Goal: Task Accomplishment & Management: Complete application form

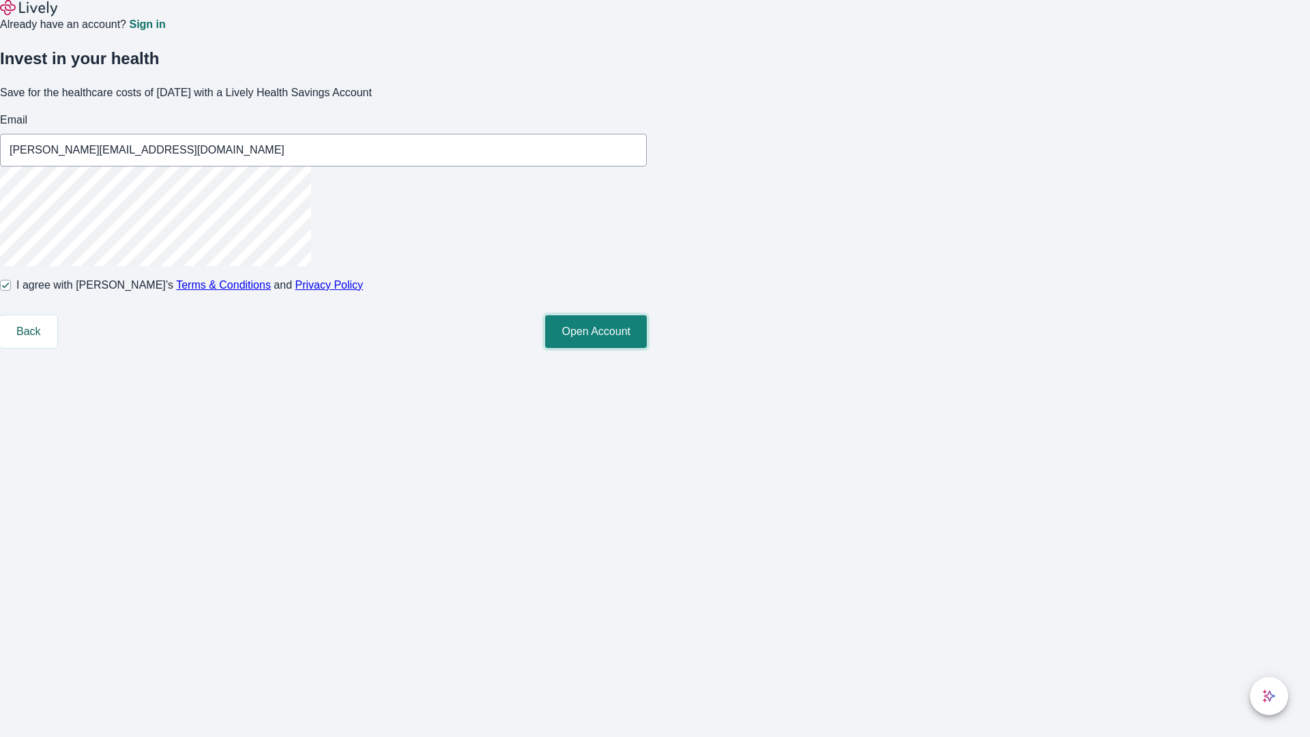
click at [647, 348] on button "Open Account" at bounding box center [596, 331] width 102 height 33
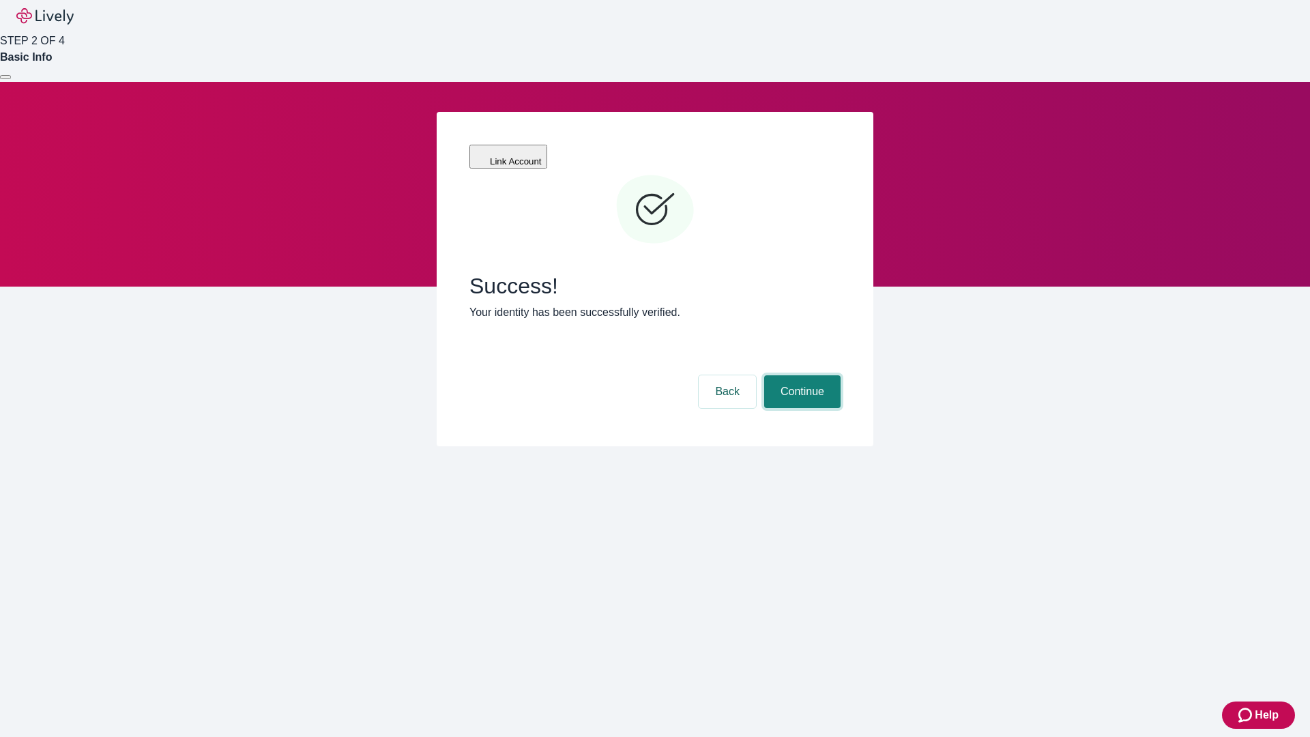
click at [801, 375] on button "Continue" at bounding box center [802, 391] width 76 height 33
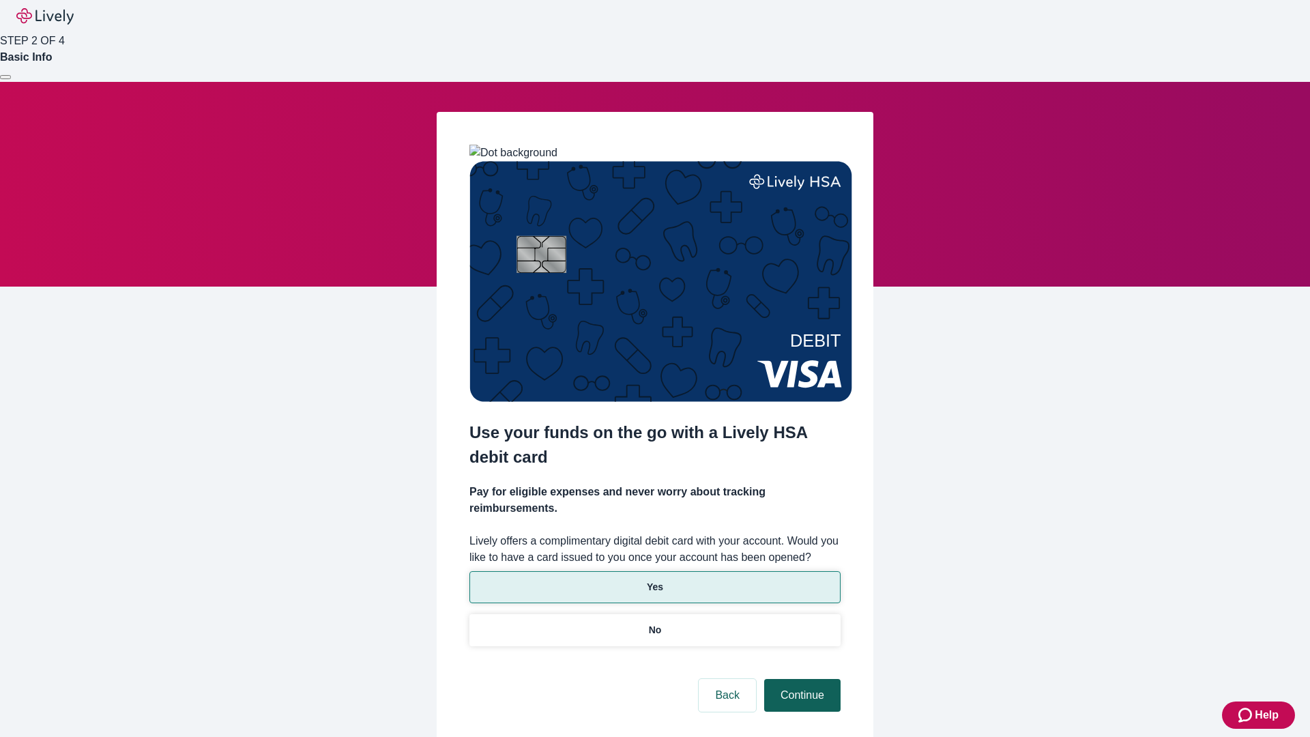
click at [655, 580] on p "Yes" at bounding box center [655, 587] width 16 height 14
click at [801, 679] on button "Continue" at bounding box center [802, 695] width 76 height 33
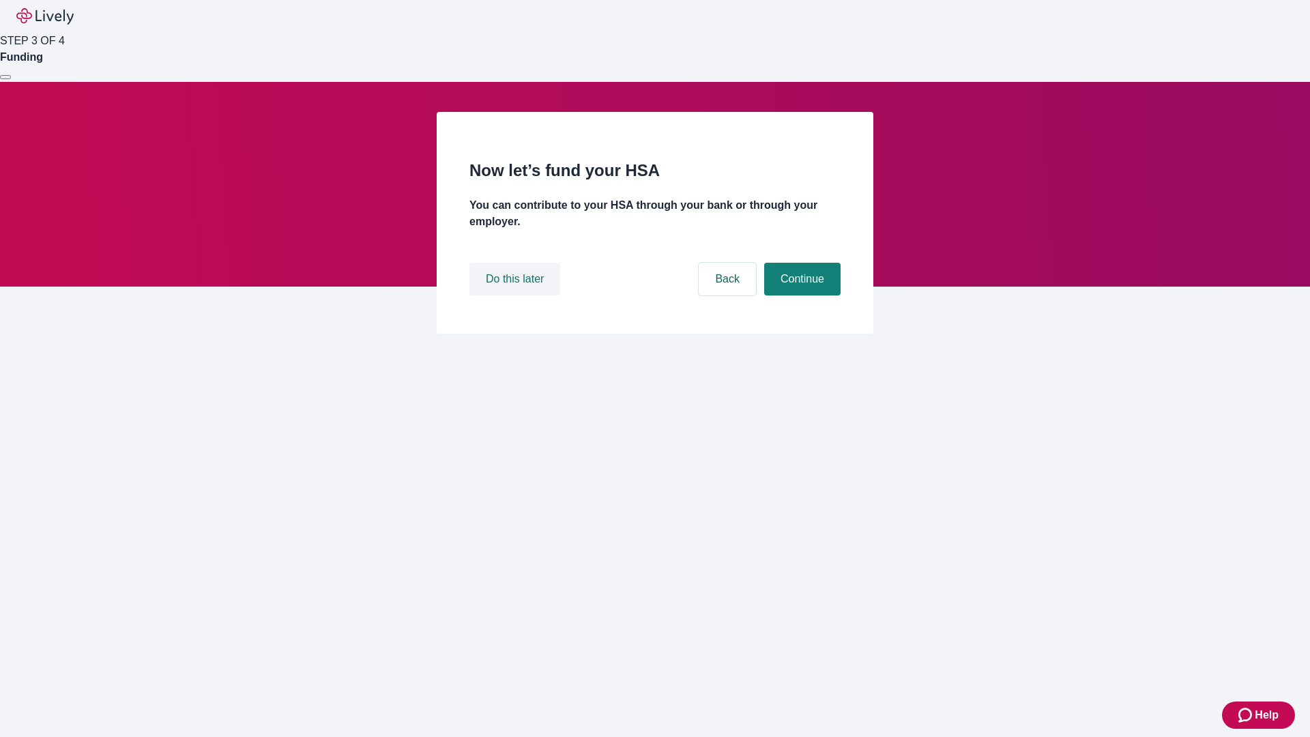
click at [517, 296] on button "Do this later" at bounding box center [515, 279] width 91 height 33
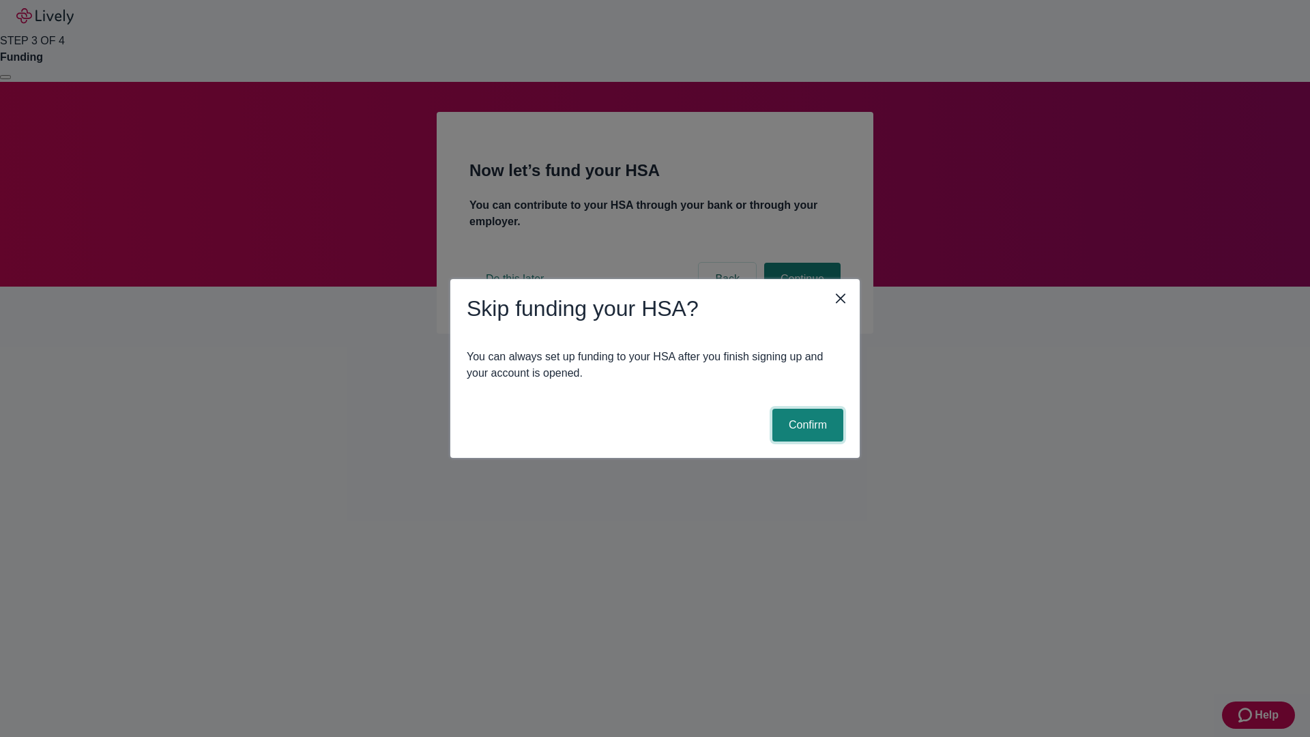
click at [806, 425] on button "Confirm" at bounding box center [808, 425] width 71 height 33
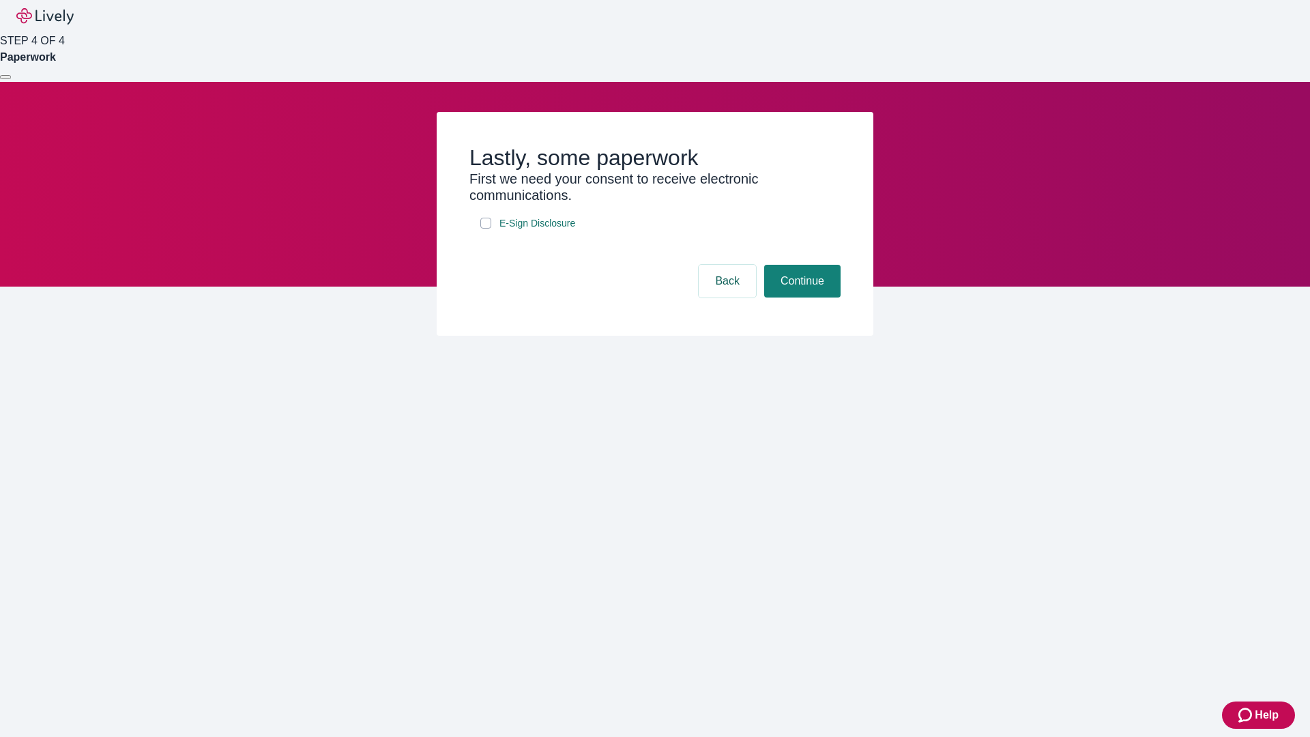
click at [486, 229] on input "E-Sign Disclosure" at bounding box center [486, 223] width 11 height 11
checkbox input "true"
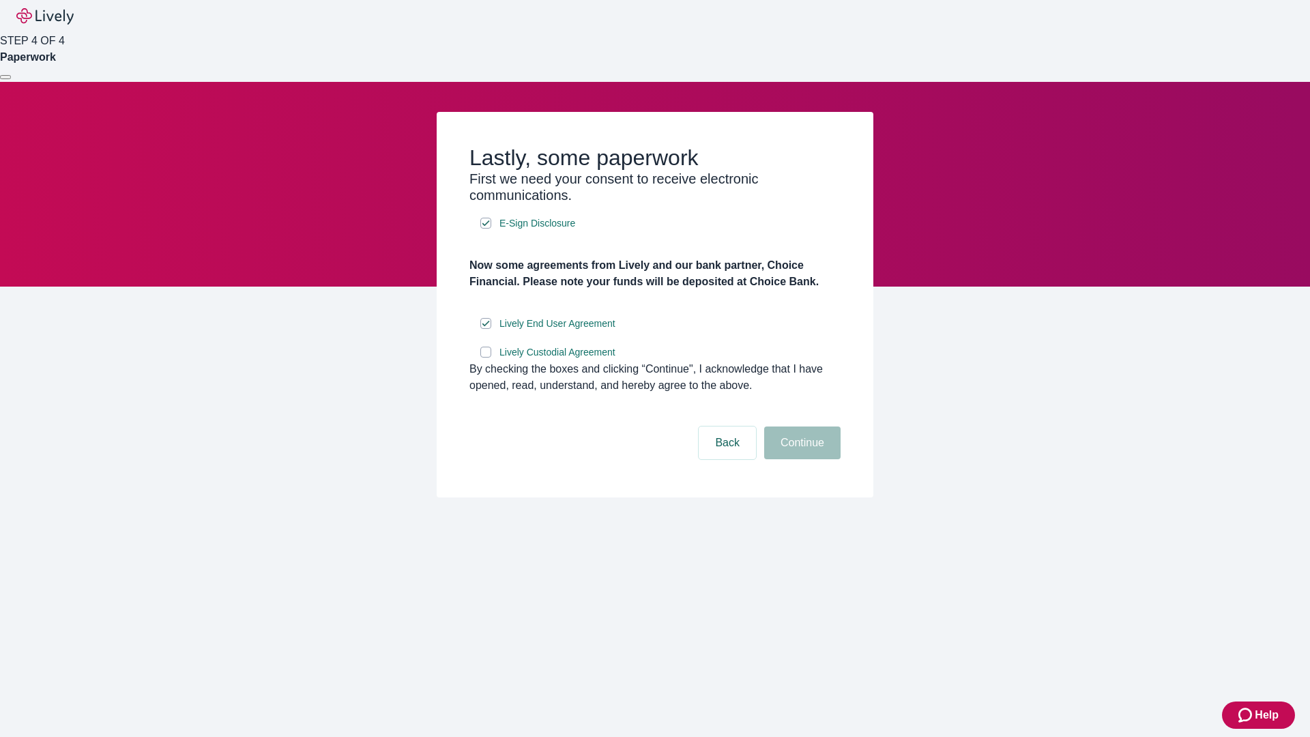
click at [486, 358] on input "Lively Custodial Agreement" at bounding box center [486, 352] width 11 height 11
checkbox input "true"
click at [801, 459] on button "Continue" at bounding box center [802, 443] width 76 height 33
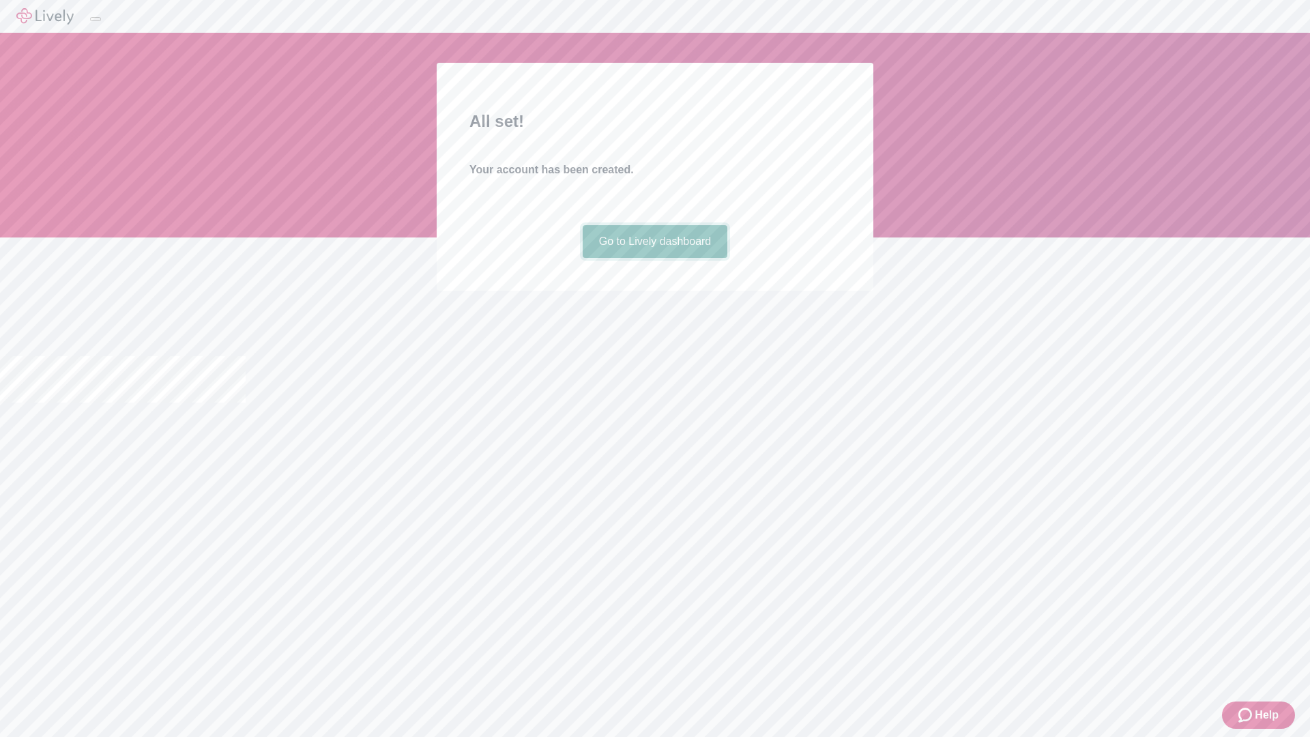
click at [655, 258] on link "Go to Lively dashboard" at bounding box center [655, 241] width 145 height 33
